Goal: Task Accomplishment & Management: Manage account settings

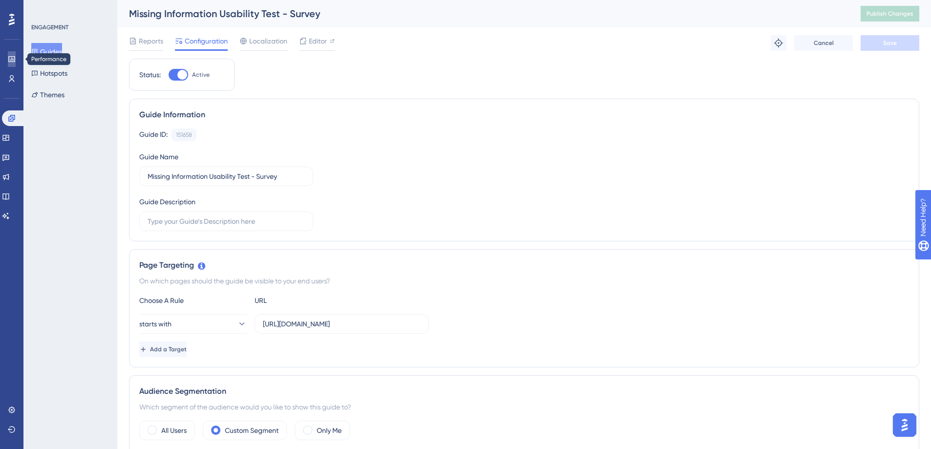
click at [8, 60] on link at bounding box center [12, 59] width 8 height 16
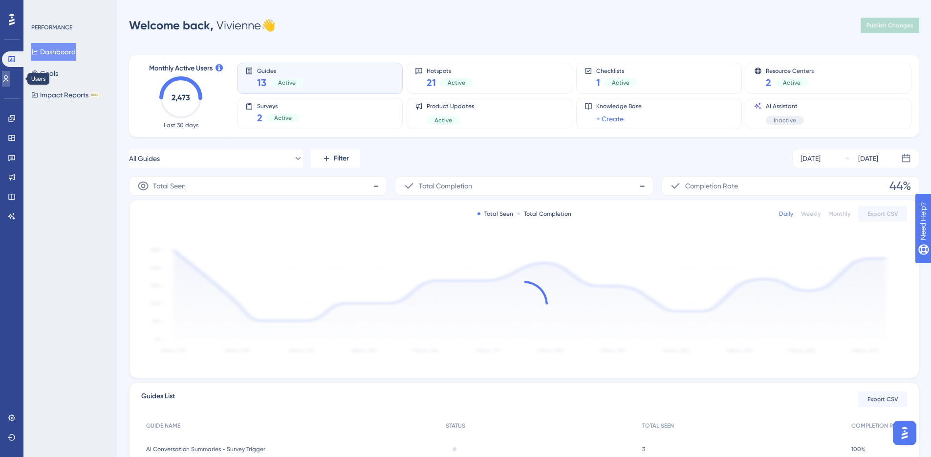
click at [9, 79] on icon at bounding box center [5, 78] width 5 height 7
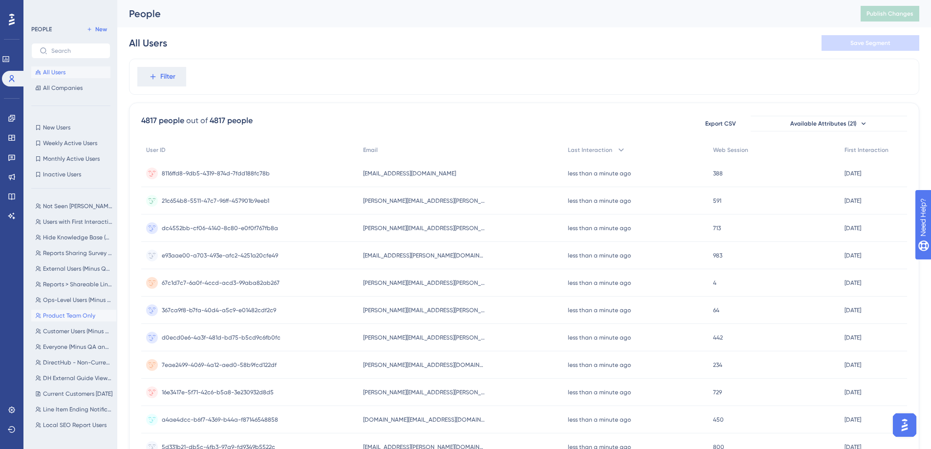
click at [84, 313] on span "Product Team Only" at bounding box center [69, 316] width 52 height 8
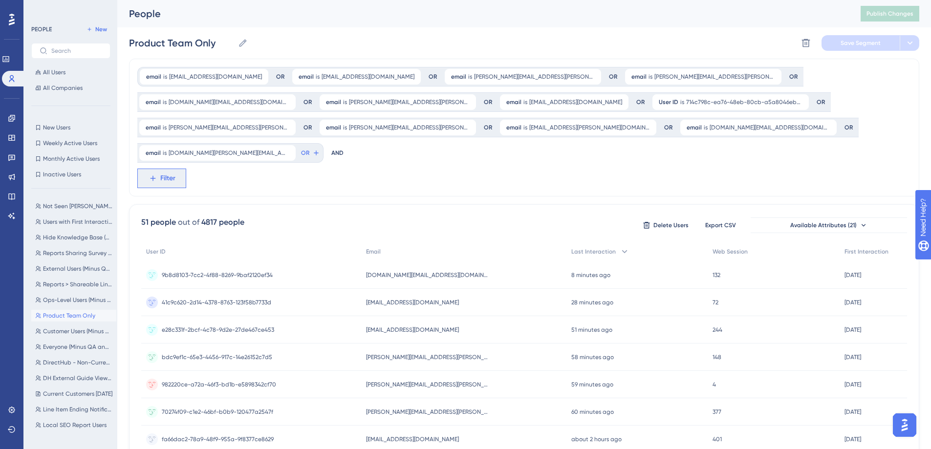
click at [168, 173] on span "Filter" at bounding box center [167, 179] width 15 height 12
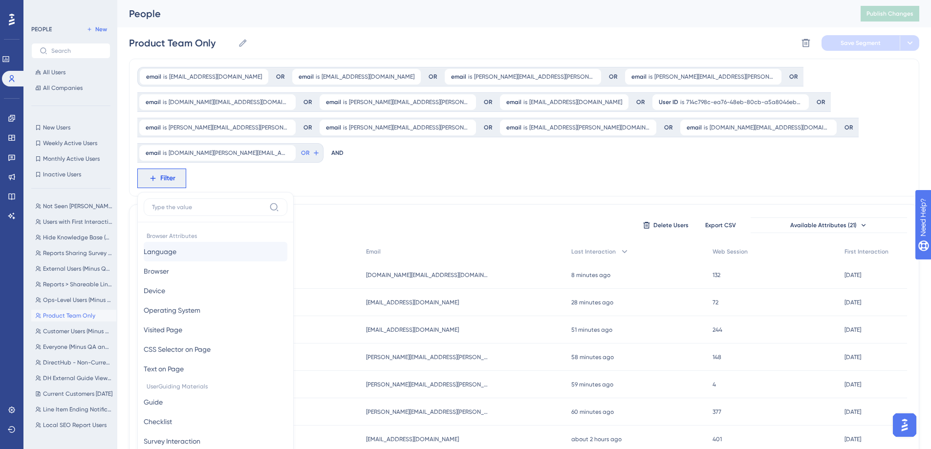
scroll to position [84, 0]
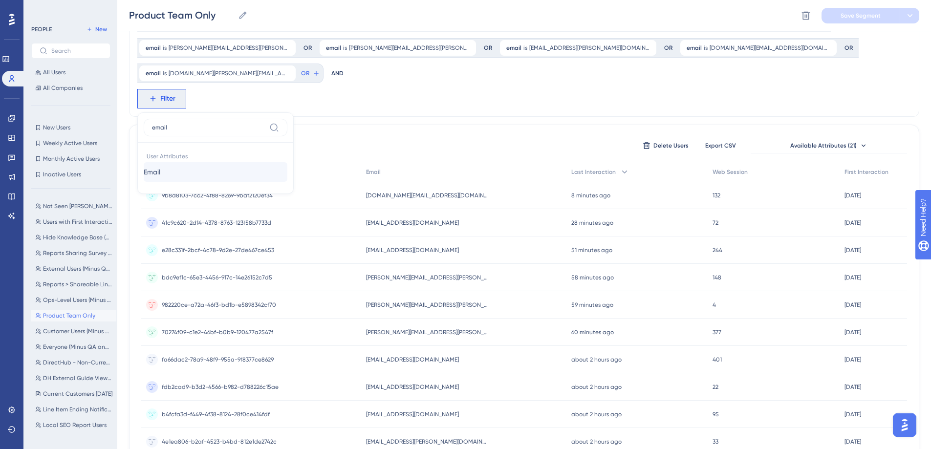
type input "email"
click at [160, 166] on span "Email" at bounding box center [152, 172] width 17 height 12
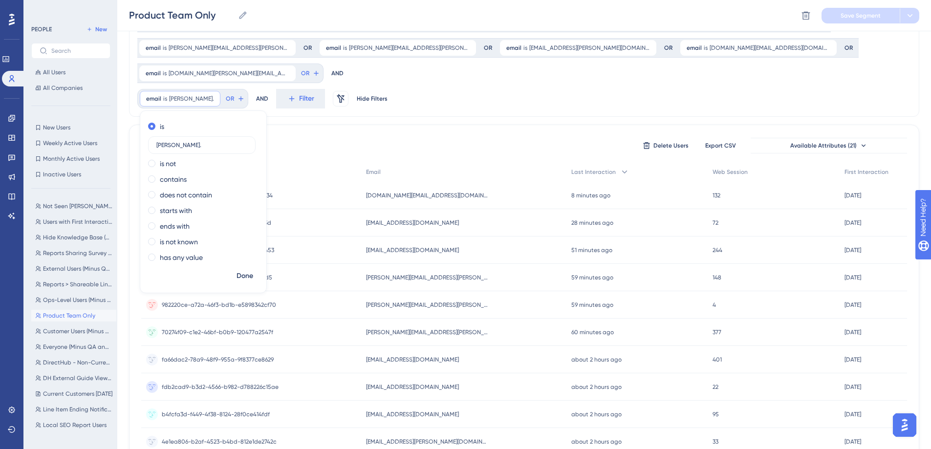
type input "kasey."
click at [251, 267] on button "Done" at bounding box center [244, 276] width 27 height 18
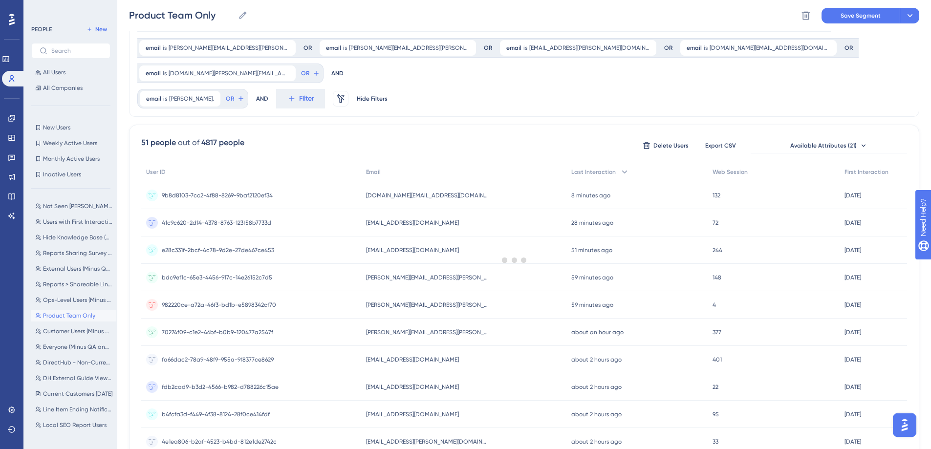
scroll to position [0, 0]
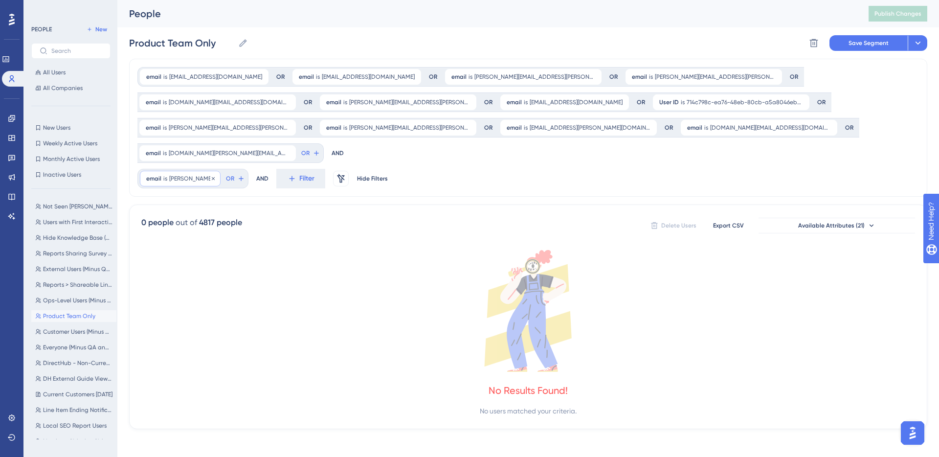
click at [185, 171] on div "email is kasey. kasey. Remove" at bounding box center [180, 179] width 81 height 16
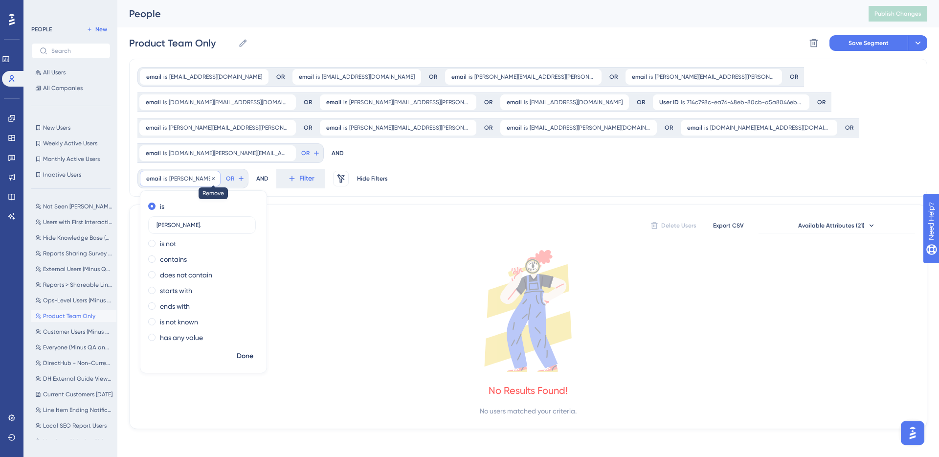
click at [210, 176] on icon at bounding box center [213, 179] width 6 height 6
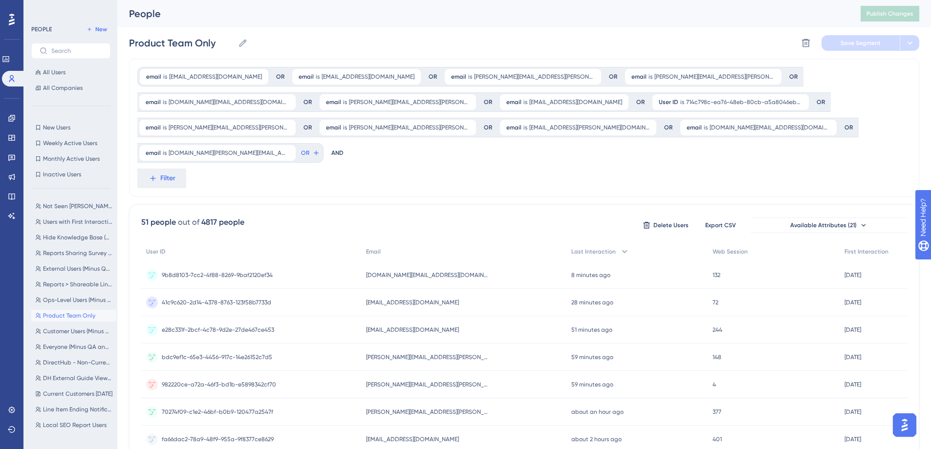
click at [738, 155] on div "email is [EMAIL_ADDRESS][DOMAIN_NAME] [EMAIL_ADDRESS][DOMAIN_NAME] Remove OR em…" at bounding box center [524, 128] width 791 height 138
click at [320, 149] on icon at bounding box center [316, 153] width 8 height 8
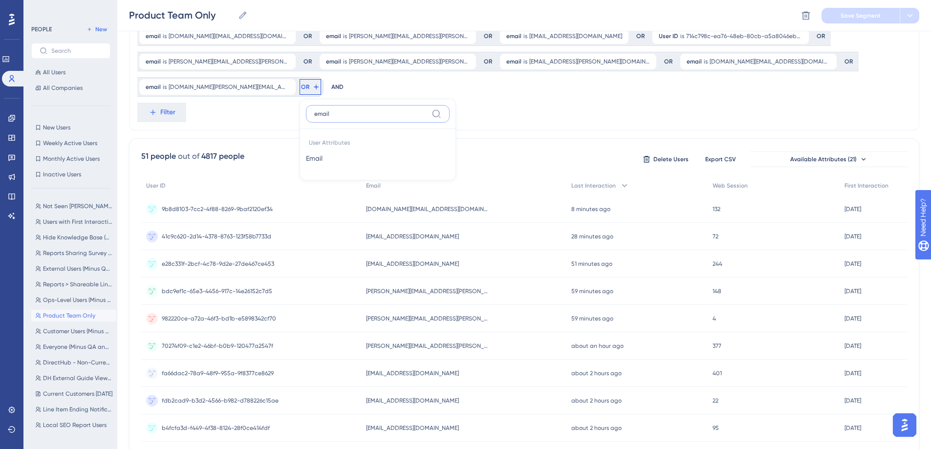
type input "email"
click at [450, 143] on div "User Attributes Email Email" at bounding box center [378, 151] width 144 height 45
click at [450, 149] on button "Email Email" at bounding box center [378, 159] width 144 height 20
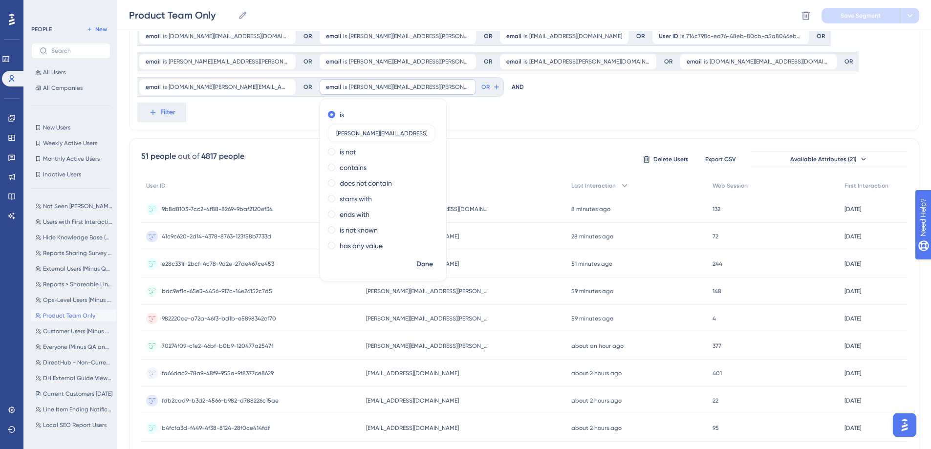
scroll to position [0, 1]
type input "[PERSON_NAME][EMAIL_ADDRESS][PERSON_NAME][DOMAIN_NAME]"
click at [411, 261] on button "Done" at bounding box center [424, 265] width 27 height 18
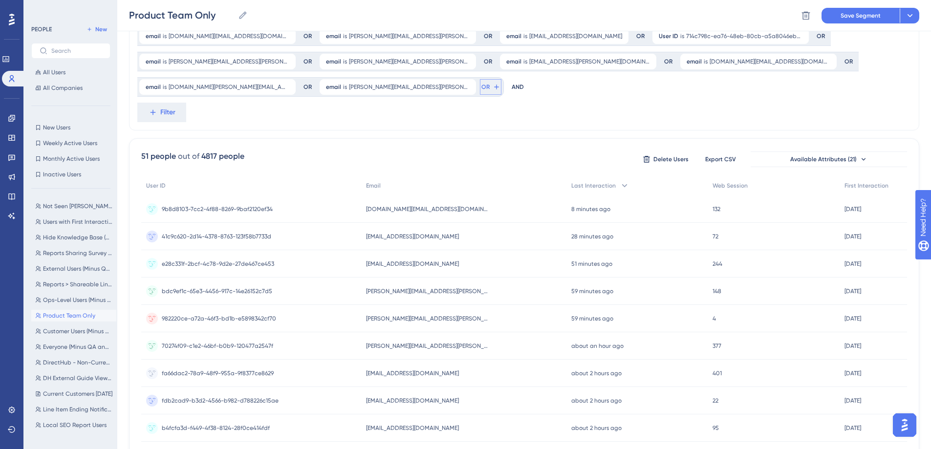
click at [493, 86] on icon at bounding box center [497, 87] width 8 height 8
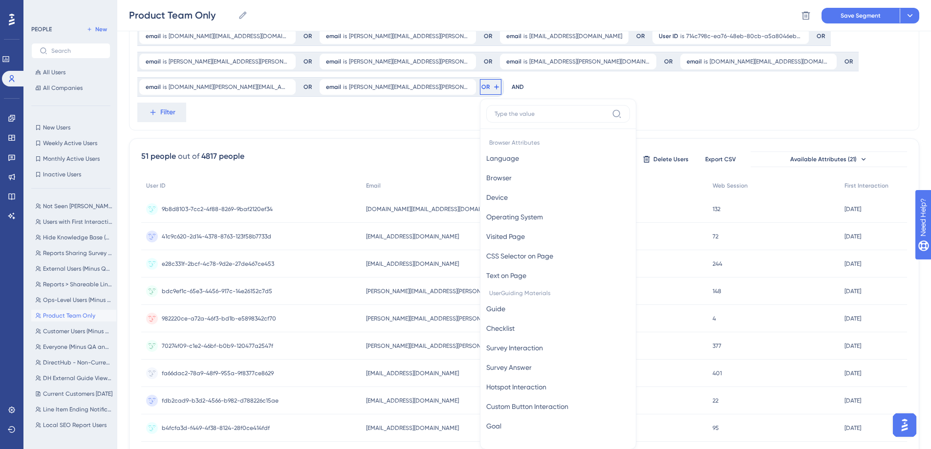
scroll to position [119, 0]
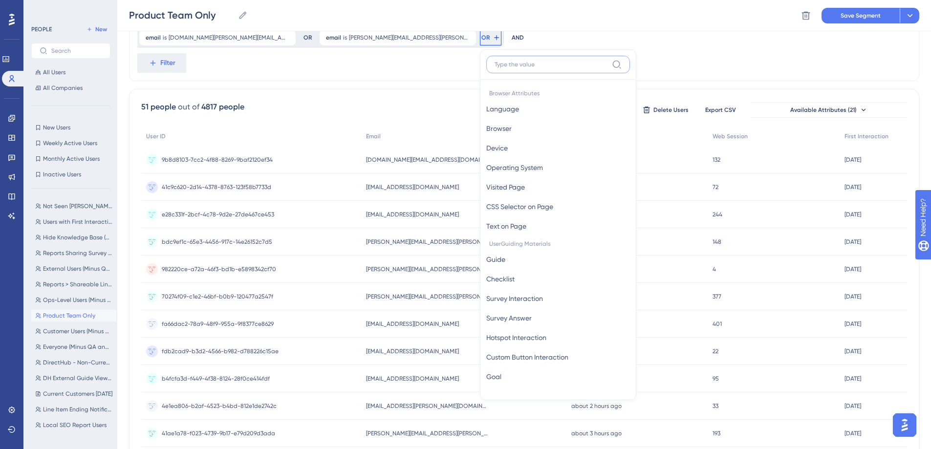
paste input "[PERSON_NAME][EMAIL_ADDRESS][PERSON_NAME][DOMAIN_NAME]"
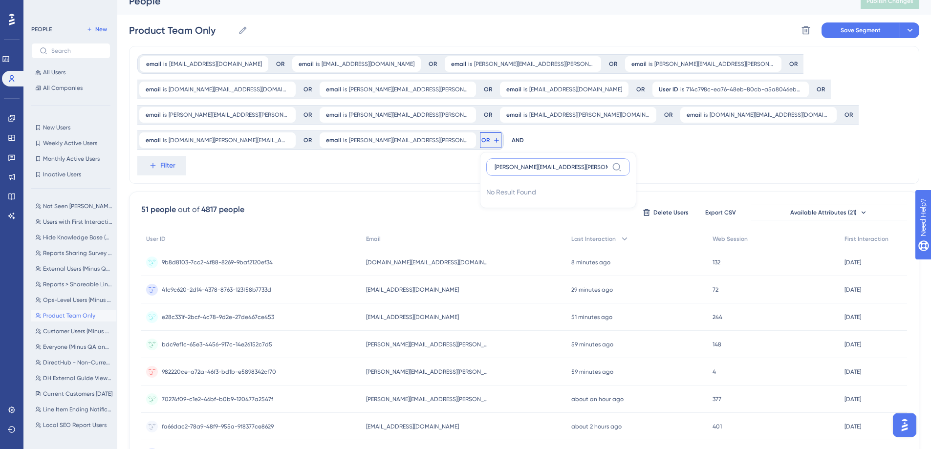
scroll to position [0, 0]
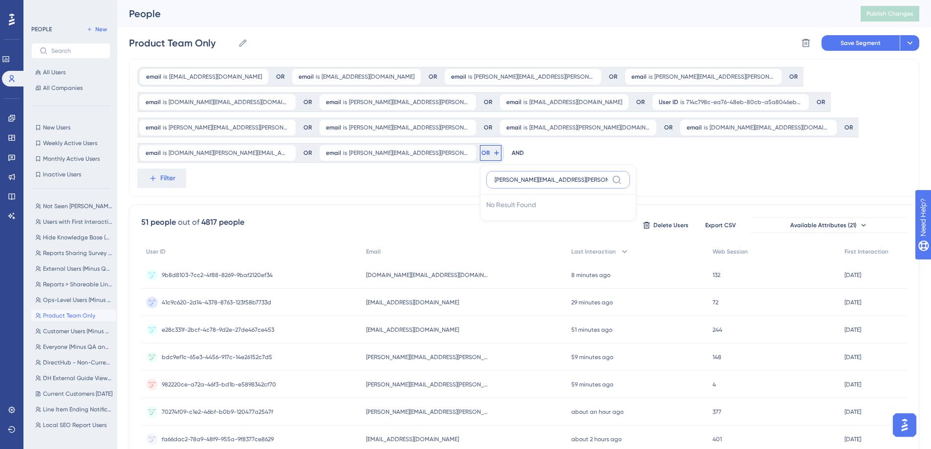
click at [495, 183] on input "[PERSON_NAME][EMAIL_ADDRESS][PERSON_NAME][DOMAIN_NAME]" at bounding box center [551, 180] width 113 height 8
paste input "e"
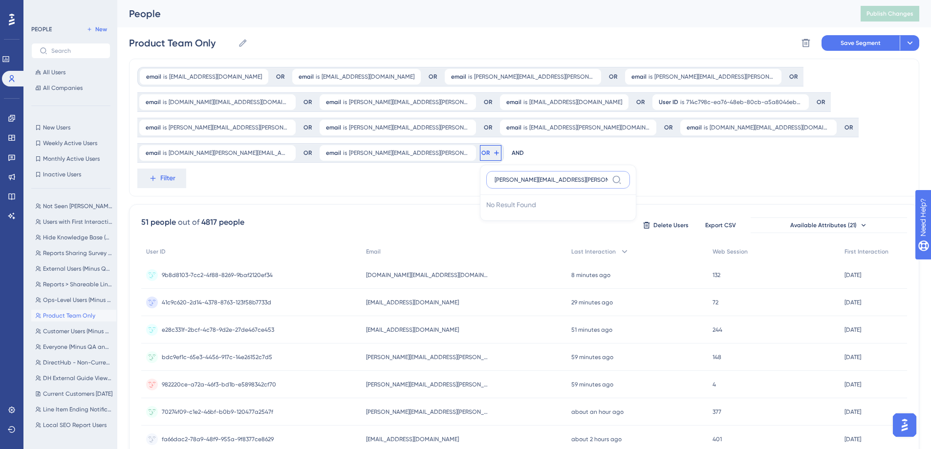
click at [495, 183] on input "[PERSON_NAME][EMAIL_ADDRESS][PERSON_NAME][DOMAIN_NAME]" at bounding box center [551, 180] width 113 height 8
type input "emai"
click at [486, 214] on span "User Attributes" at bounding box center [558, 208] width 144 height 14
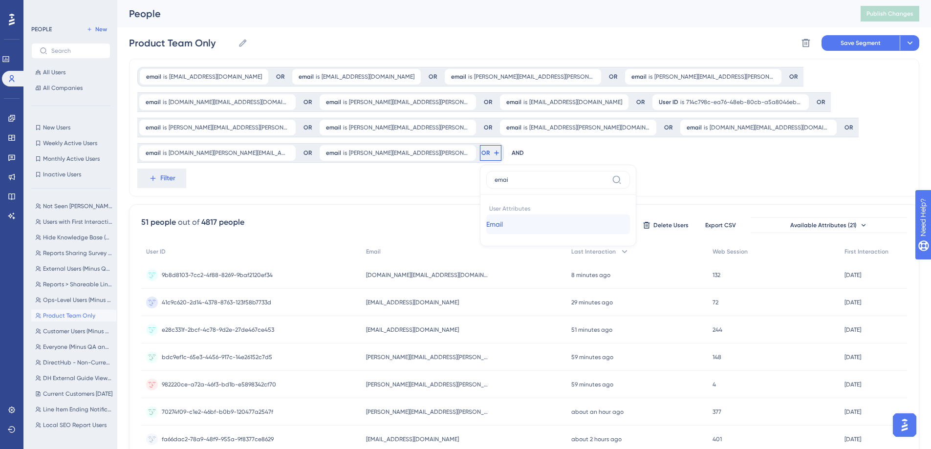
click at [486, 226] on button "Email Email" at bounding box center [558, 225] width 144 height 20
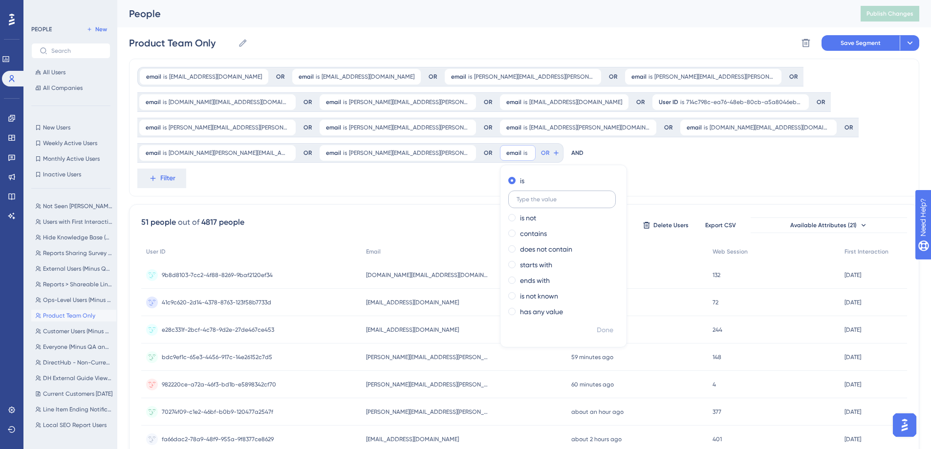
click at [508, 204] on label at bounding box center [562, 200] width 108 height 18
click at [517, 203] on input "text" at bounding box center [562, 199] width 91 height 7
paste input "[PERSON_NAME][EMAIL_ADDRESS][PERSON_NAME][DOMAIN_NAME]"
type input "[PERSON_NAME][EMAIL_ADDRESS][PERSON_NAME][DOMAIN_NAME]"
click at [597, 331] on span "Done" at bounding box center [605, 331] width 17 height 12
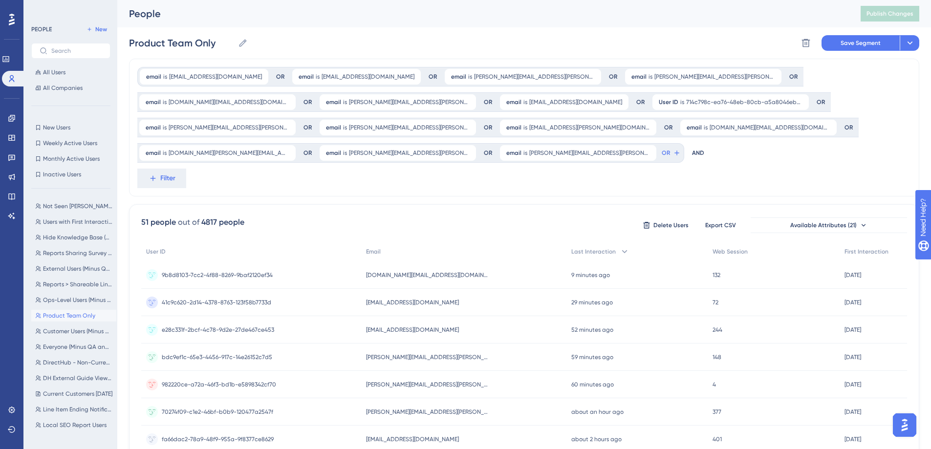
click at [461, 196] on div "email is [EMAIL_ADDRESS][DOMAIN_NAME] [EMAIL_ADDRESS][DOMAIN_NAME] Remove OR em…" at bounding box center [524, 128] width 791 height 138
click at [849, 43] on span "Save Segment" at bounding box center [861, 43] width 40 height 8
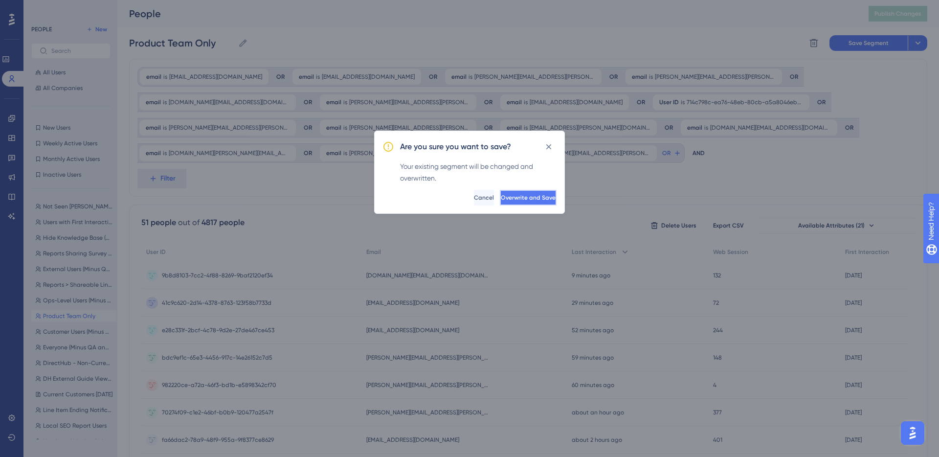
click at [529, 196] on span "Overwrite and Save" at bounding box center [528, 198] width 55 height 8
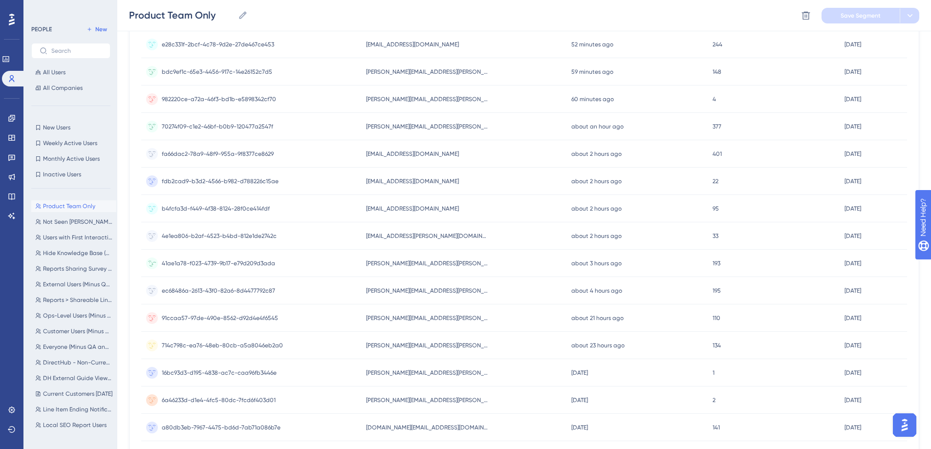
scroll to position [410, 0]
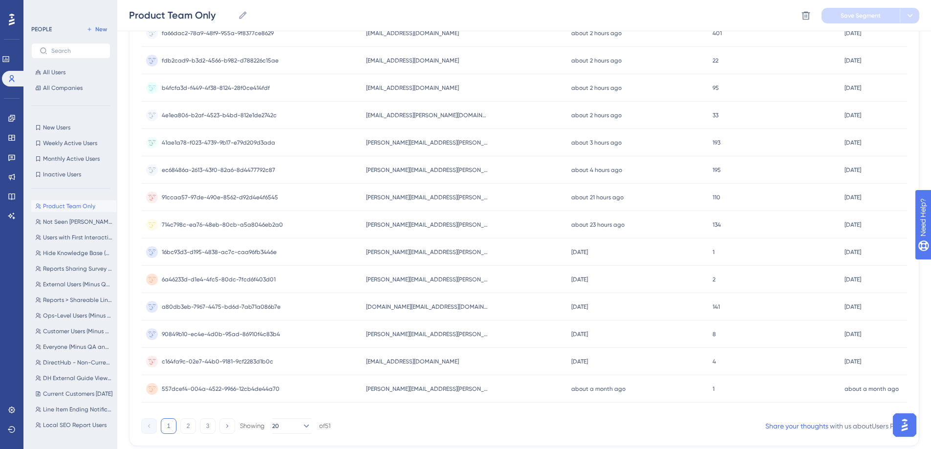
click at [184, 416] on div "1 2 3 Showing 20 of 51 Share your thoughts with us about Users Page ." at bounding box center [524, 425] width 766 height 20
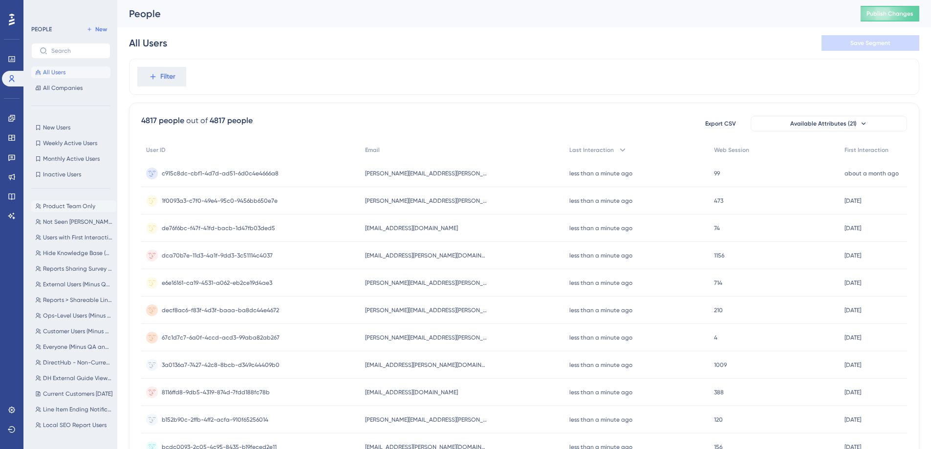
click at [76, 206] on span "Product Team Only" at bounding box center [69, 206] width 52 height 8
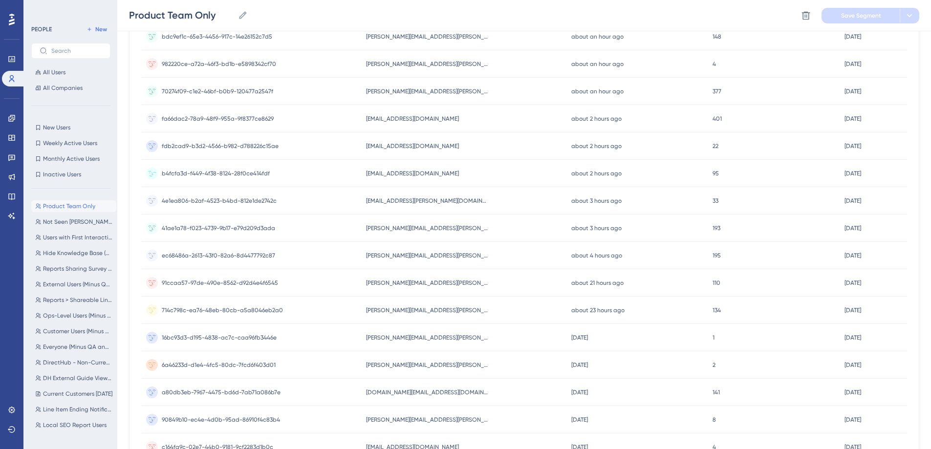
scroll to position [439, 0]
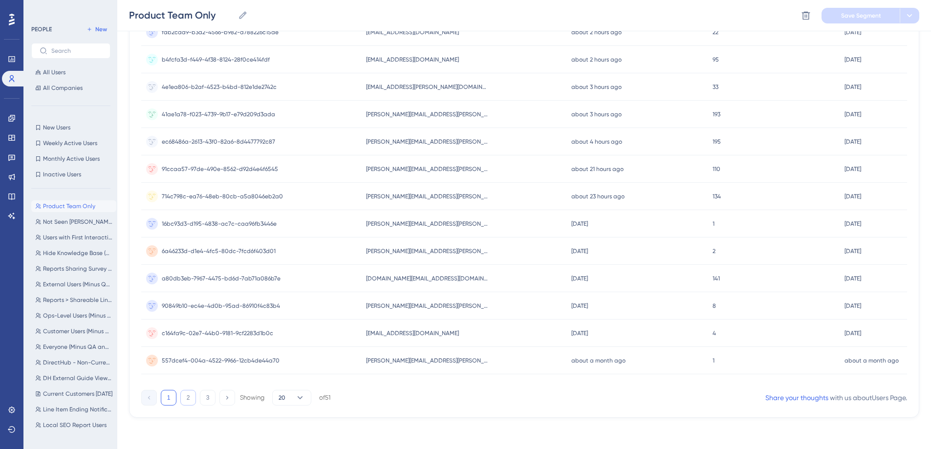
click at [186, 396] on button "2" at bounding box center [188, 398] width 16 height 16
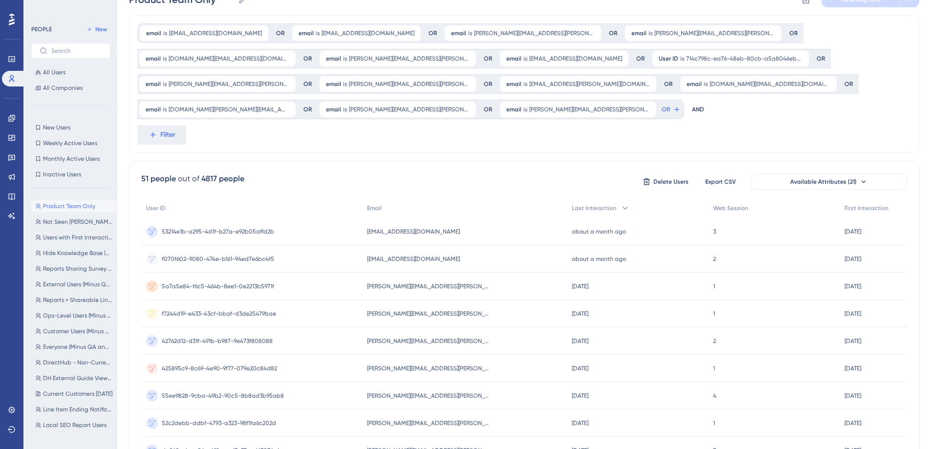
scroll to position [0, 0]
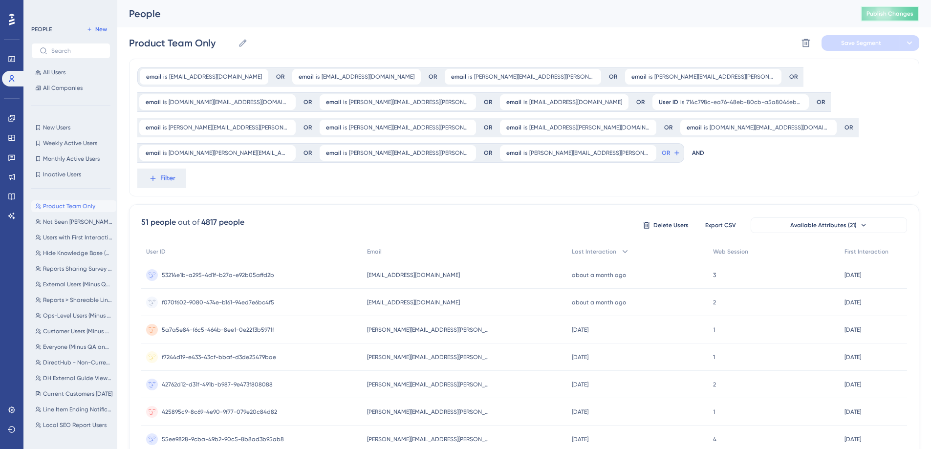
click at [888, 12] on span "Publish Changes" at bounding box center [890, 14] width 47 height 8
click at [352, 185] on div "email is [EMAIL_ADDRESS][DOMAIN_NAME] [EMAIL_ADDRESS][DOMAIN_NAME] Remove OR em…" at bounding box center [524, 128] width 791 height 138
click at [593, 255] on span "Last Interaction" at bounding box center [594, 252] width 44 height 8
click at [430, 167] on div "email is [EMAIL_ADDRESS][DOMAIN_NAME] [EMAIL_ADDRESS][DOMAIN_NAME] Remove OR em…" at bounding box center [524, 128] width 791 height 138
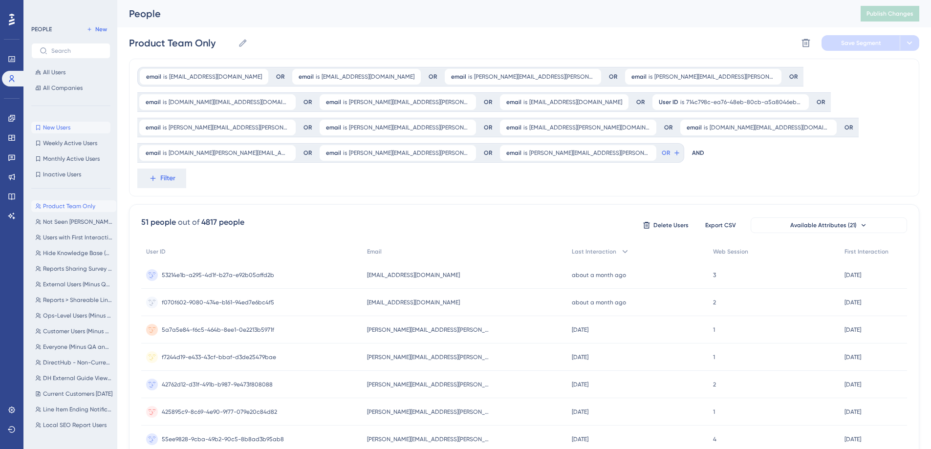
click at [78, 124] on button "New Users New Users" at bounding box center [70, 128] width 79 height 12
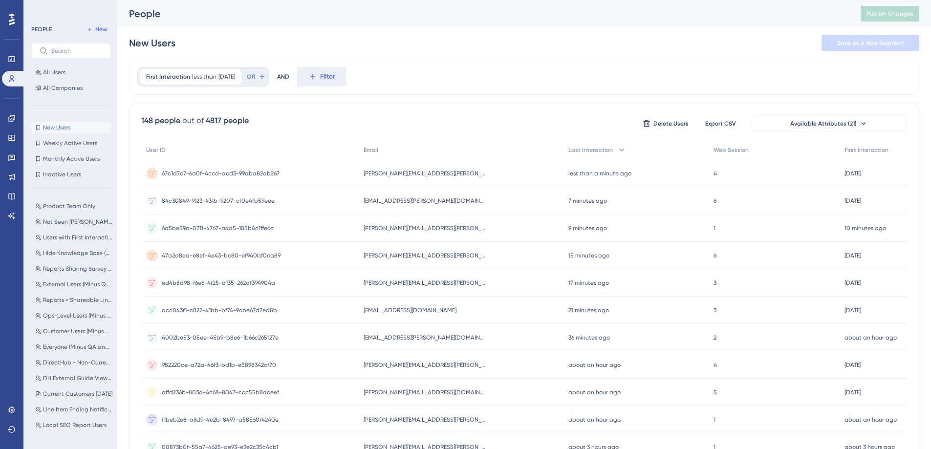
click at [246, 375] on div "982220ce-a72a-46f3-bd1b-e5898342cf70 982220ce-a72a-46f3-bd1b-e5898342cf70" at bounding box center [219, 365] width 114 height 27
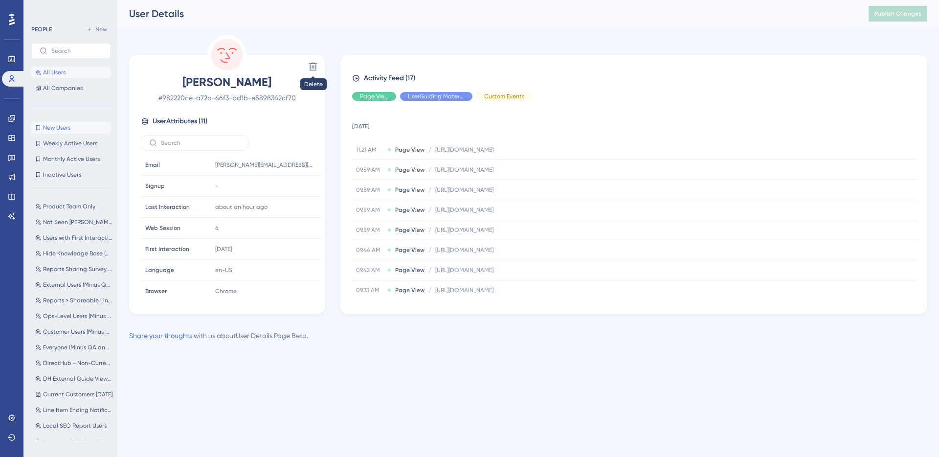
click at [61, 75] on span "All Users" at bounding box center [54, 72] width 22 height 8
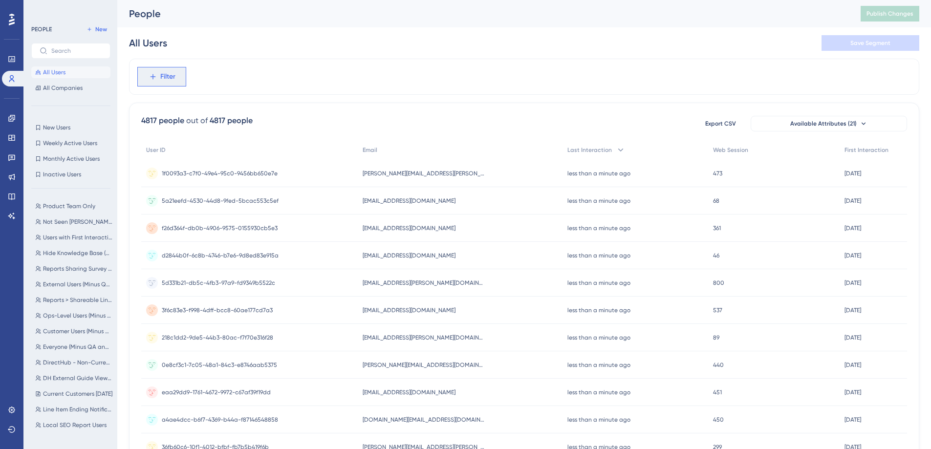
click at [164, 73] on span "Filter" at bounding box center [167, 77] width 15 height 12
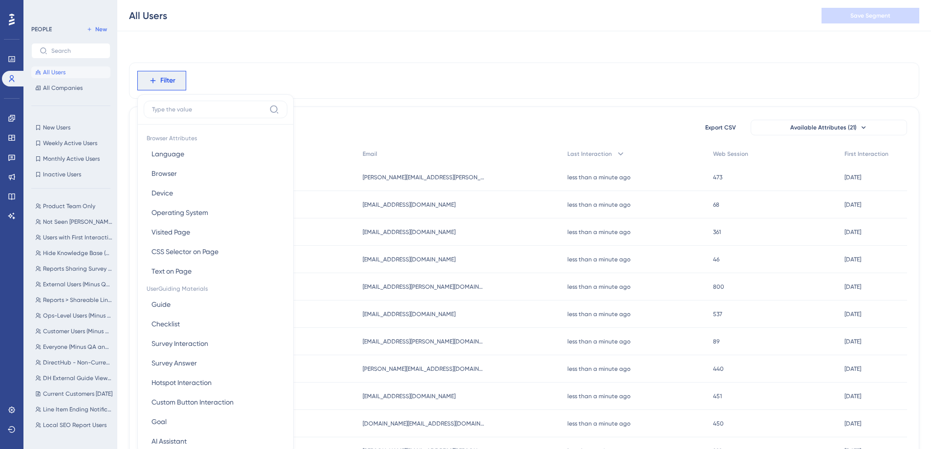
scroll to position [43, 0]
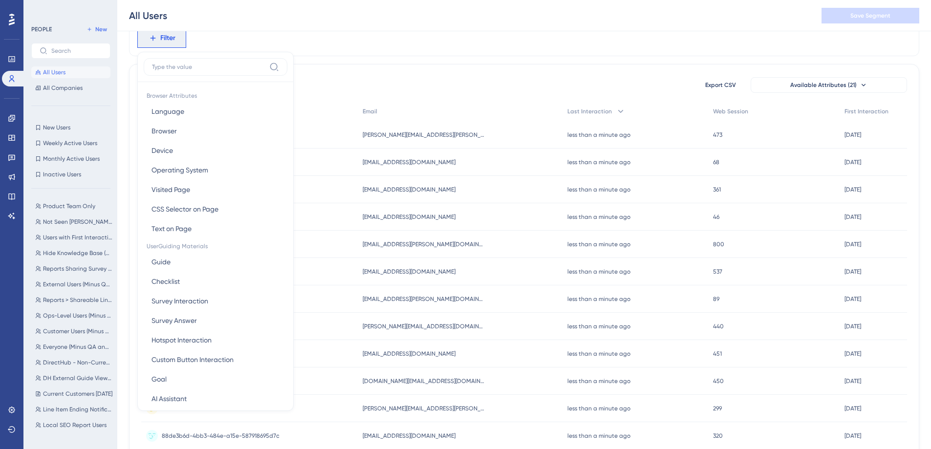
click at [403, 90] on div "4817 people out of 4817 people Export CSV Available Attributes (21)" at bounding box center [524, 85] width 766 height 18
